Goal: Navigation & Orientation: Find specific page/section

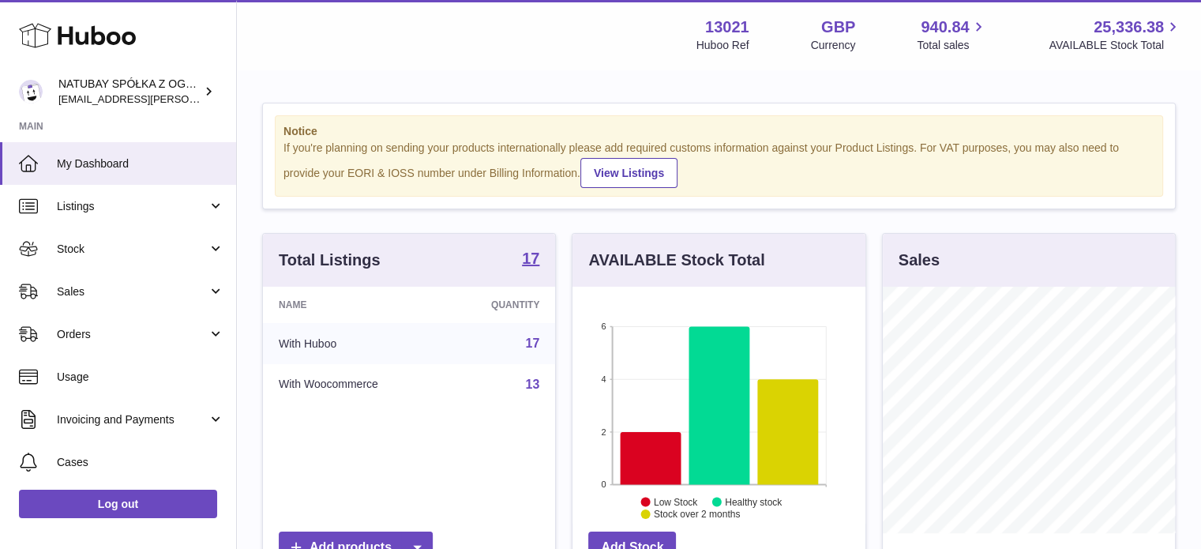
scroll to position [246, 296]
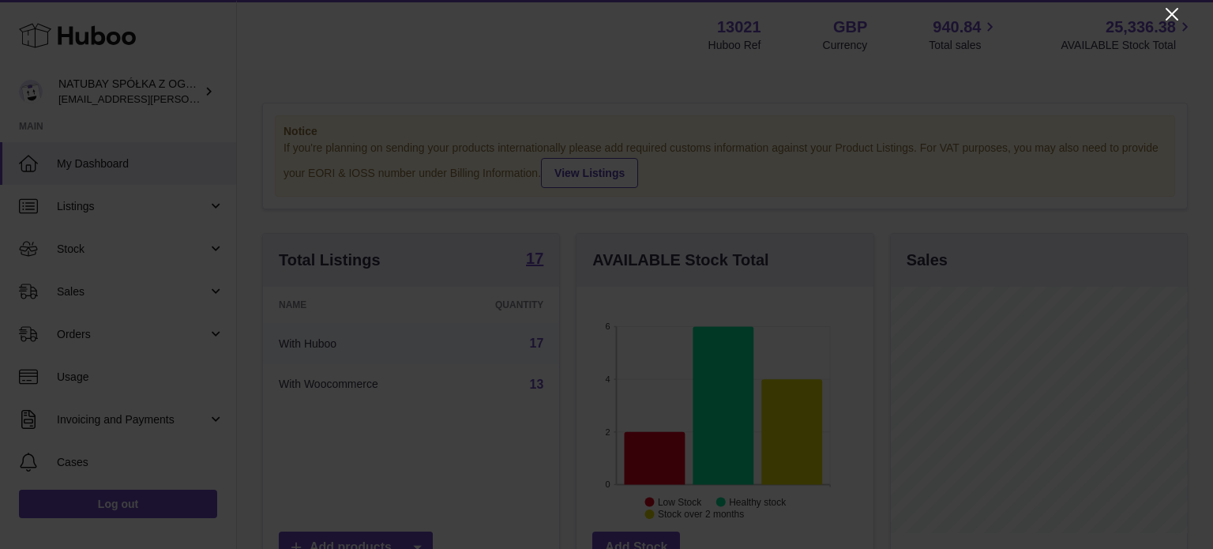
click at [1165, 11] on icon "Close" at bounding box center [1171, 14] width 19 height 19
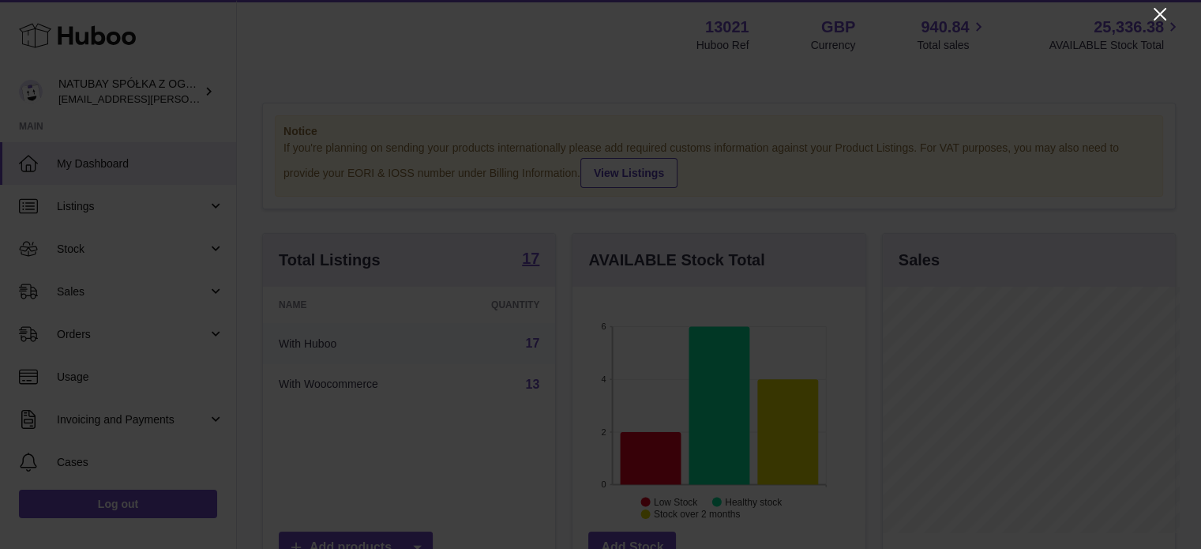
scroll to position [789488, 789442]
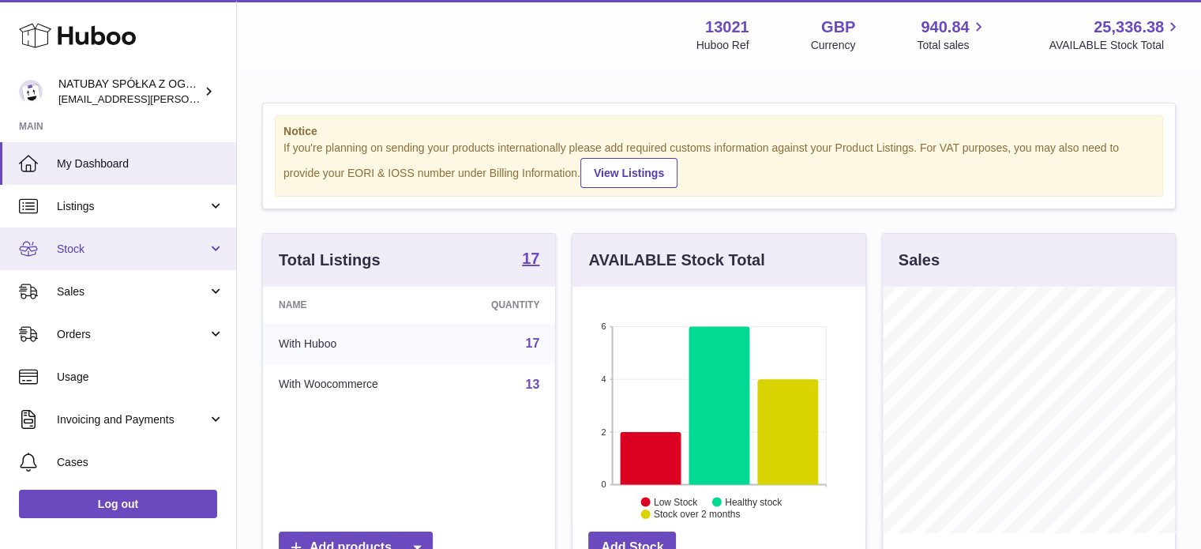
click at [111, 246] on span "Stock" at bounding box center [132, 249] width 151 height 15
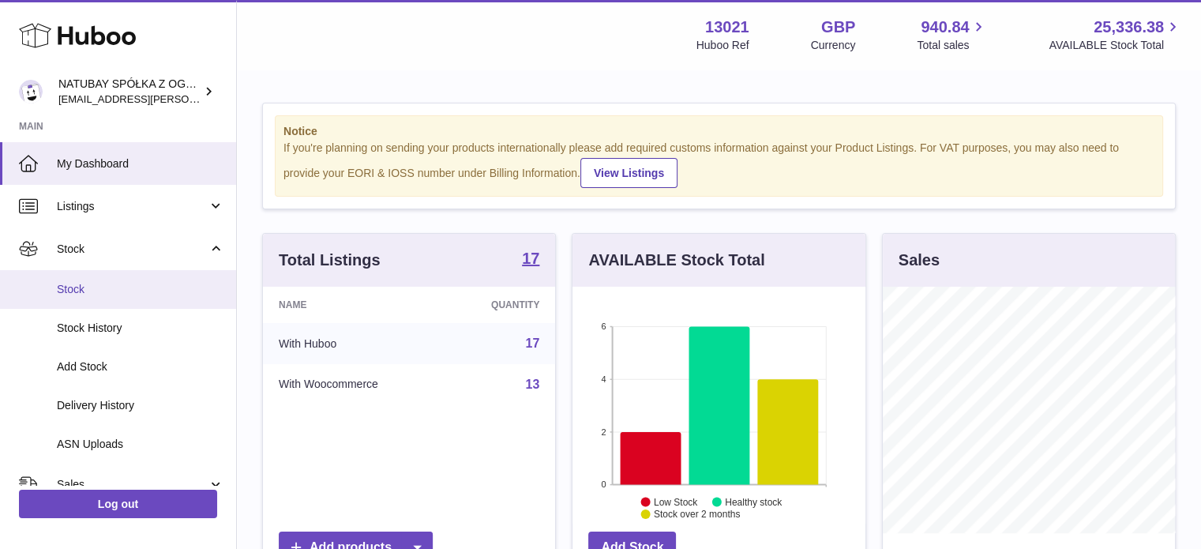
click at [86, 295] on span "Stock" at bounding box center [140, 289] width 167 height 15
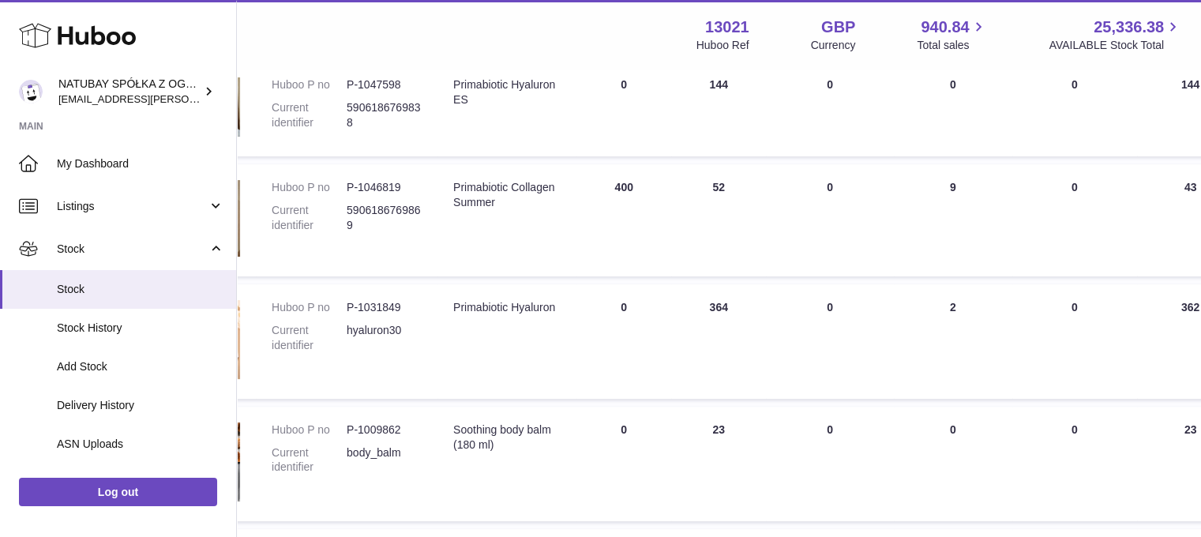
scroll to position [395, 35]
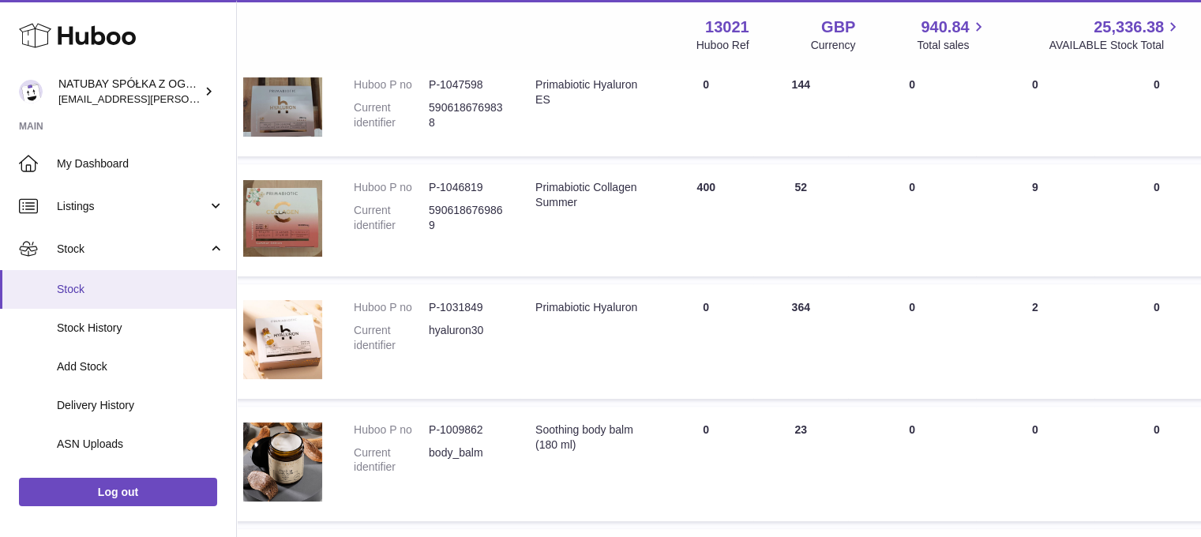
click at [117, 287] on span "Stock" at bounding box center [140, 289] width 167 height 15
